Goal: Register for event/course

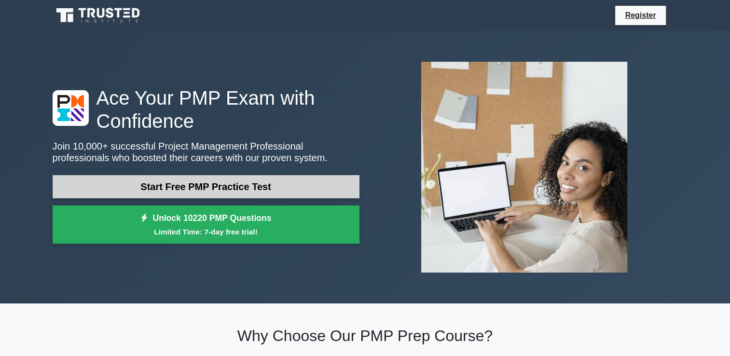
click at [201, 182] on link "Start Free PMP Practice Test" at bounding box center [206, 186] width 307 height 23
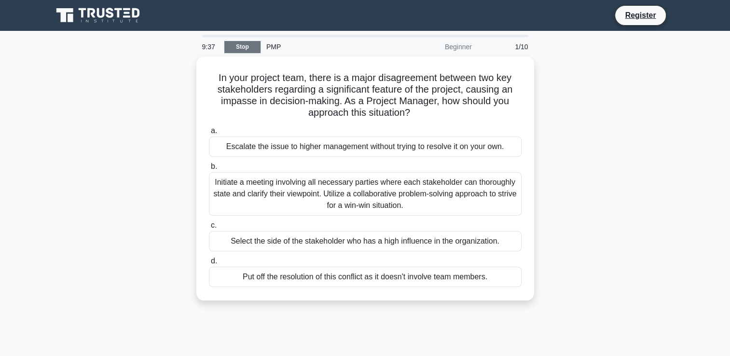
click at [234, 46] on link "Stop" at bounding box center [242, 47] width 36 height 12
